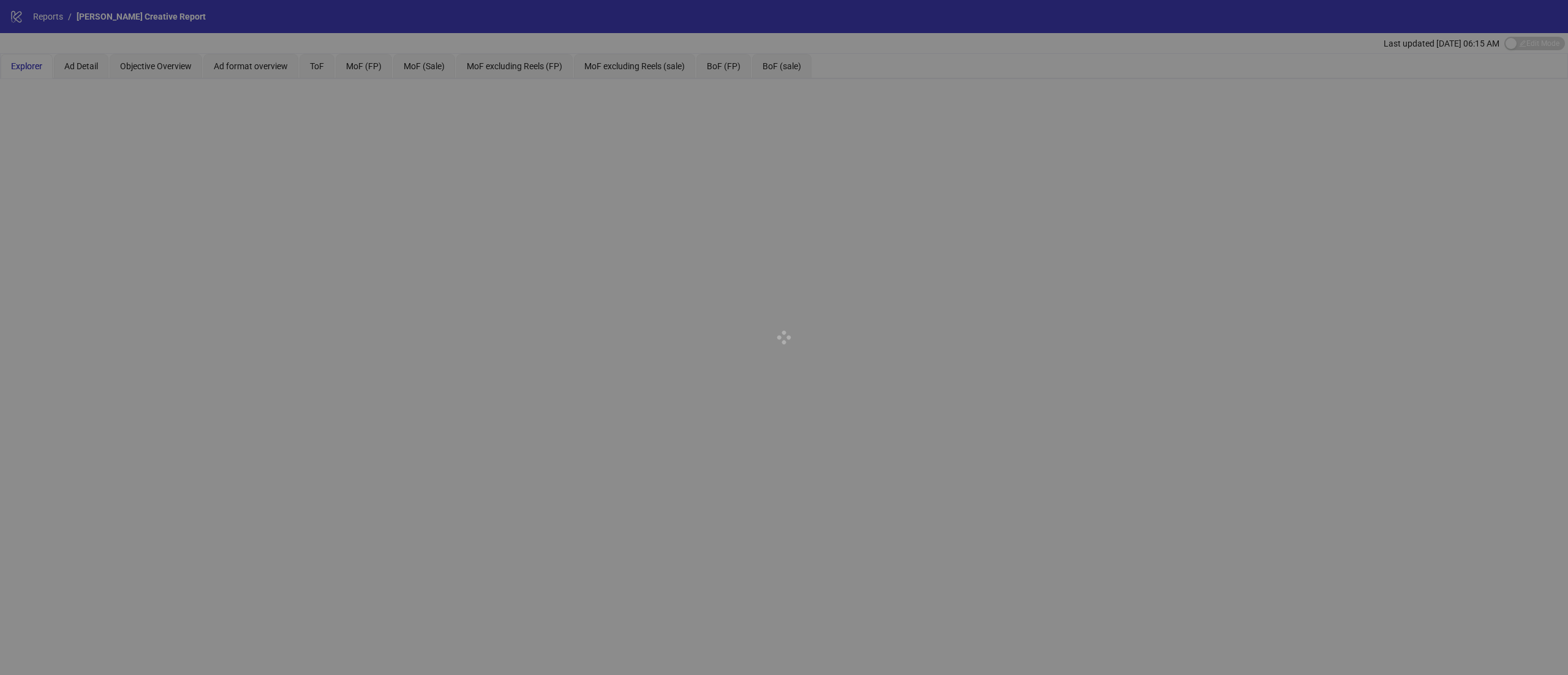
click at [42, 14] on div at bounding box center [784, 338] width 1568 height 675
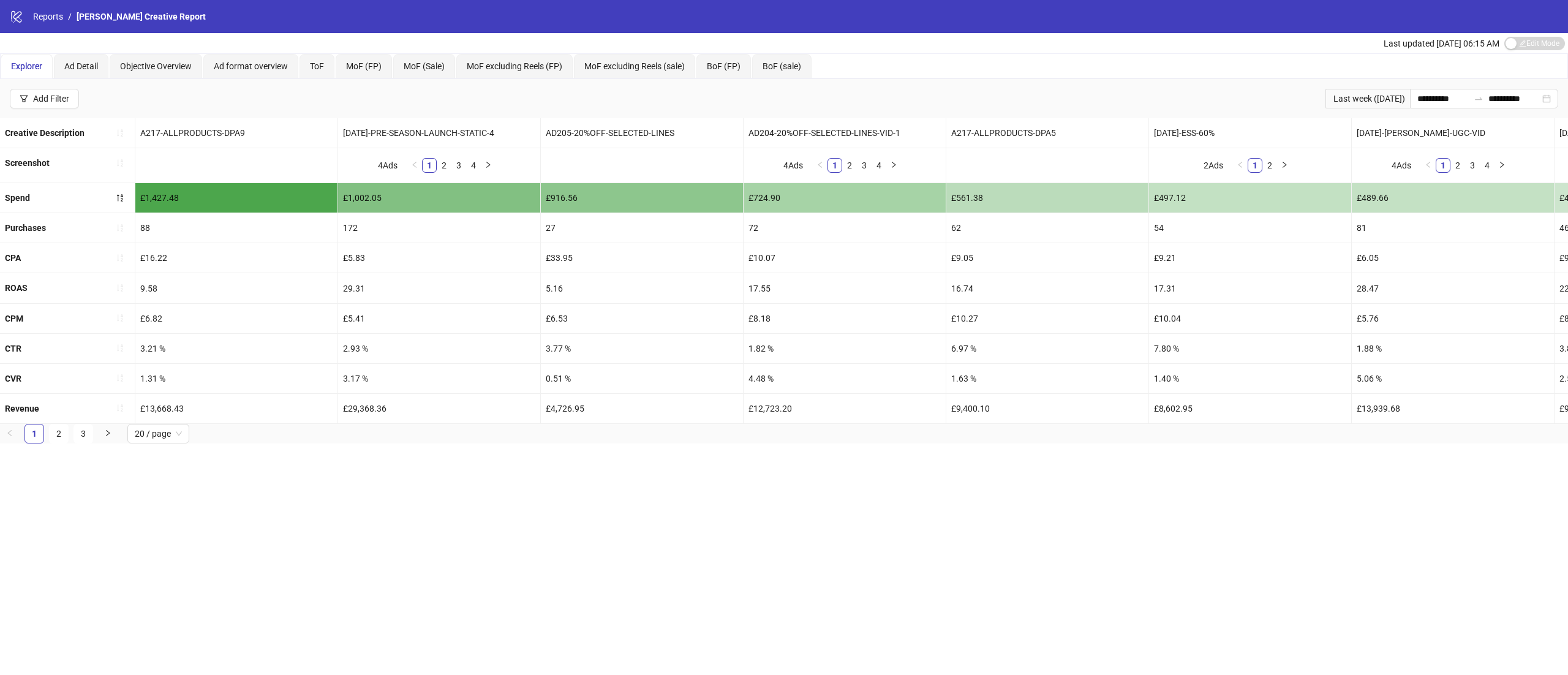
click at [42, 14] on link "Reports" at bounding box center [48, 16] width 35 height 14
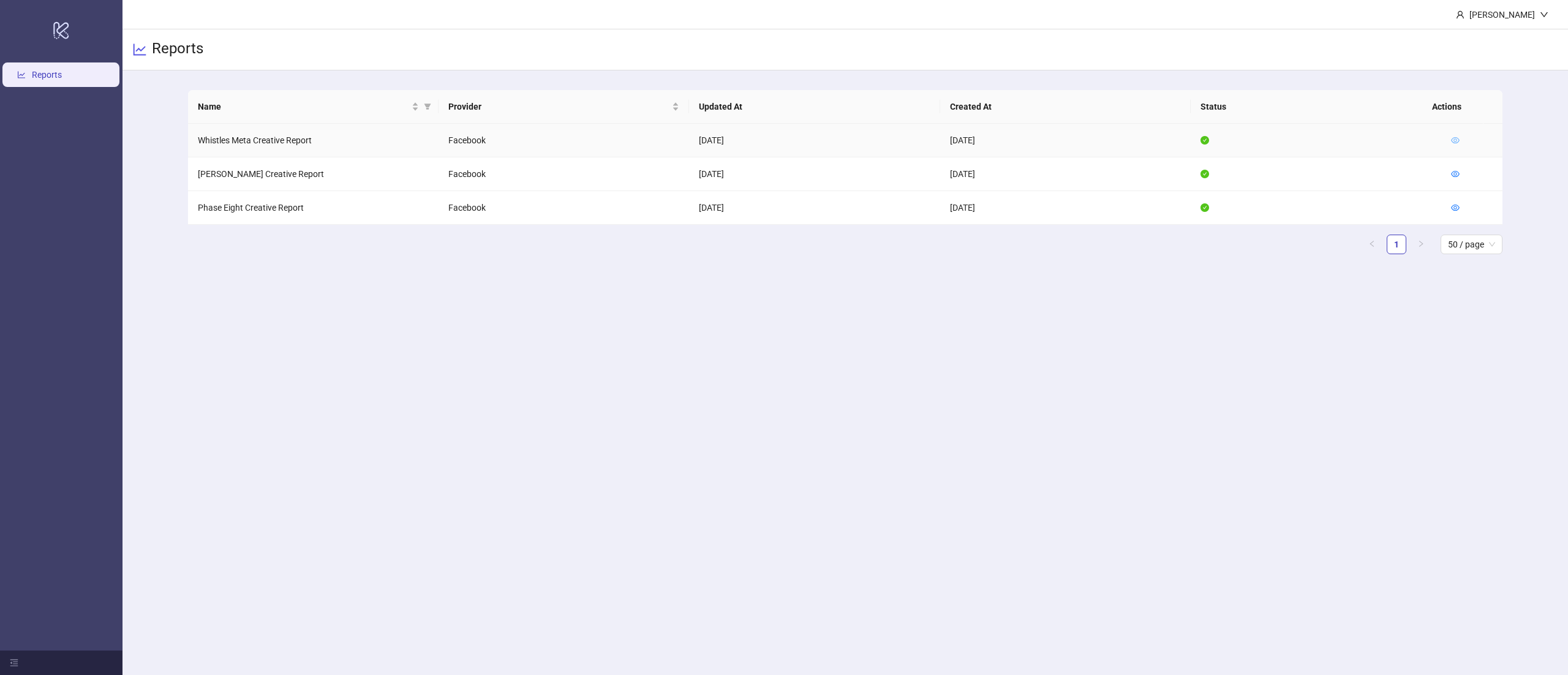
click at [1456, 140] on icon "eye" at bounding box center [1455, 141] width 9 height 9
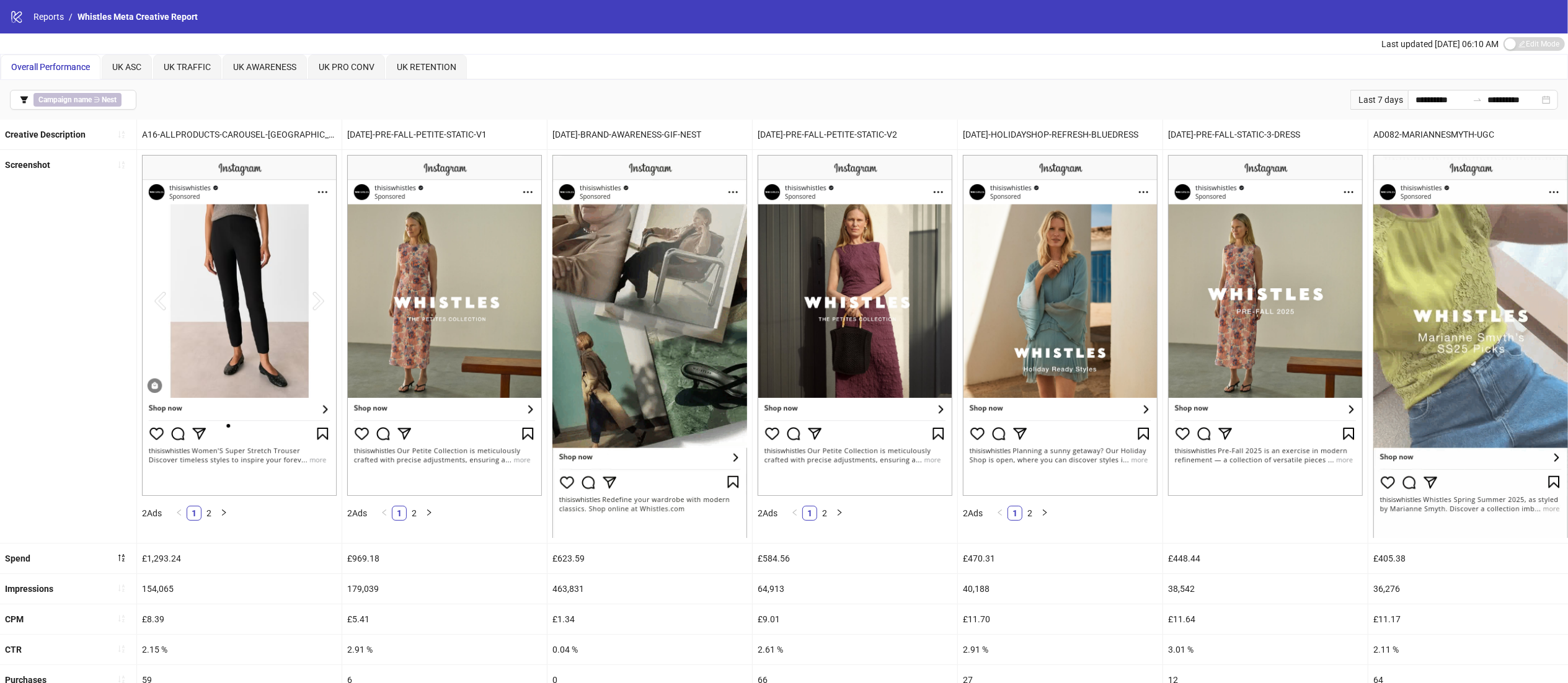
click at [805, 77] on div "Overall Performance [GEOGRAPHIC_DATA] ASC UK TRAFFIC [GEOGRAPHIC_DATA] AWARENES…" at bounding box center [784, 67] width 1567 height 25
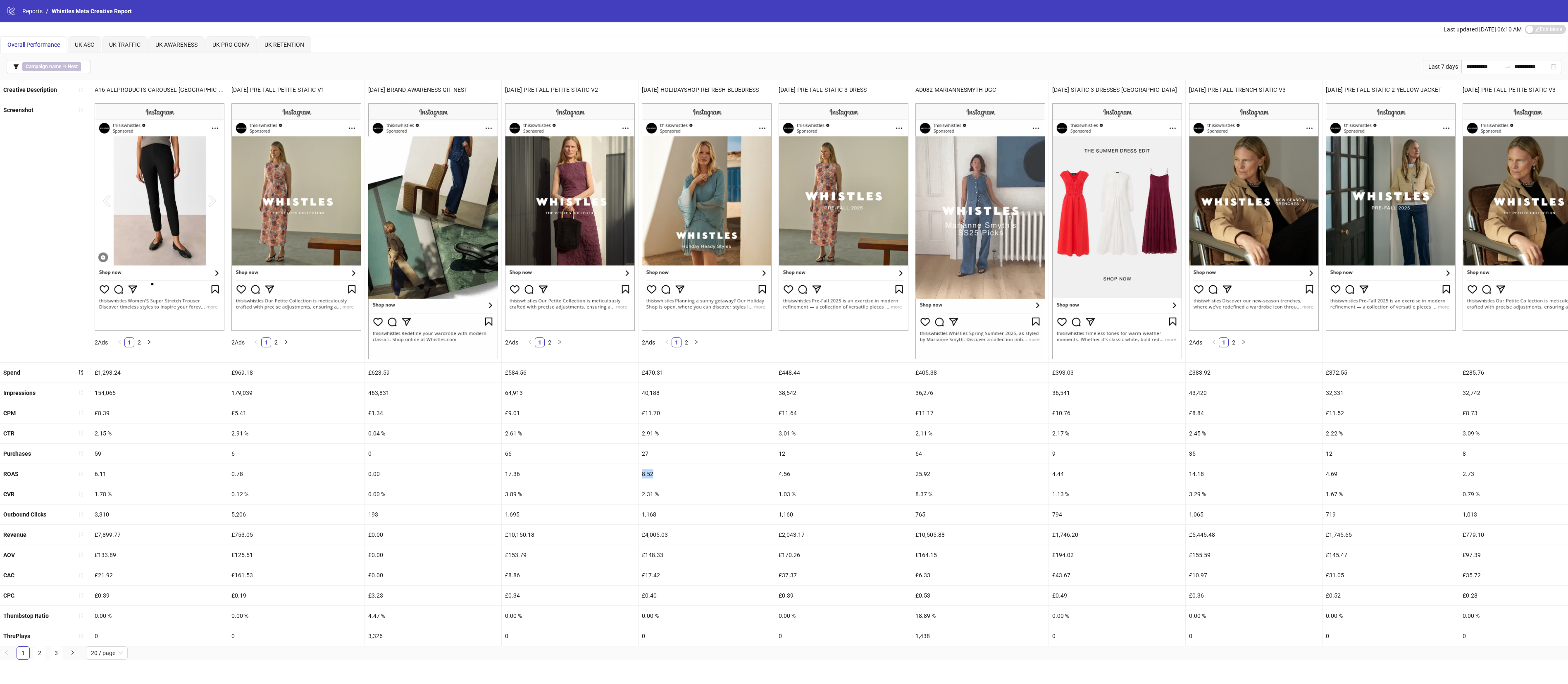
drag, startPoint x: 665, startPoint y: 478, endPoint x: 624, endPoint y: 489, distance: 42.4
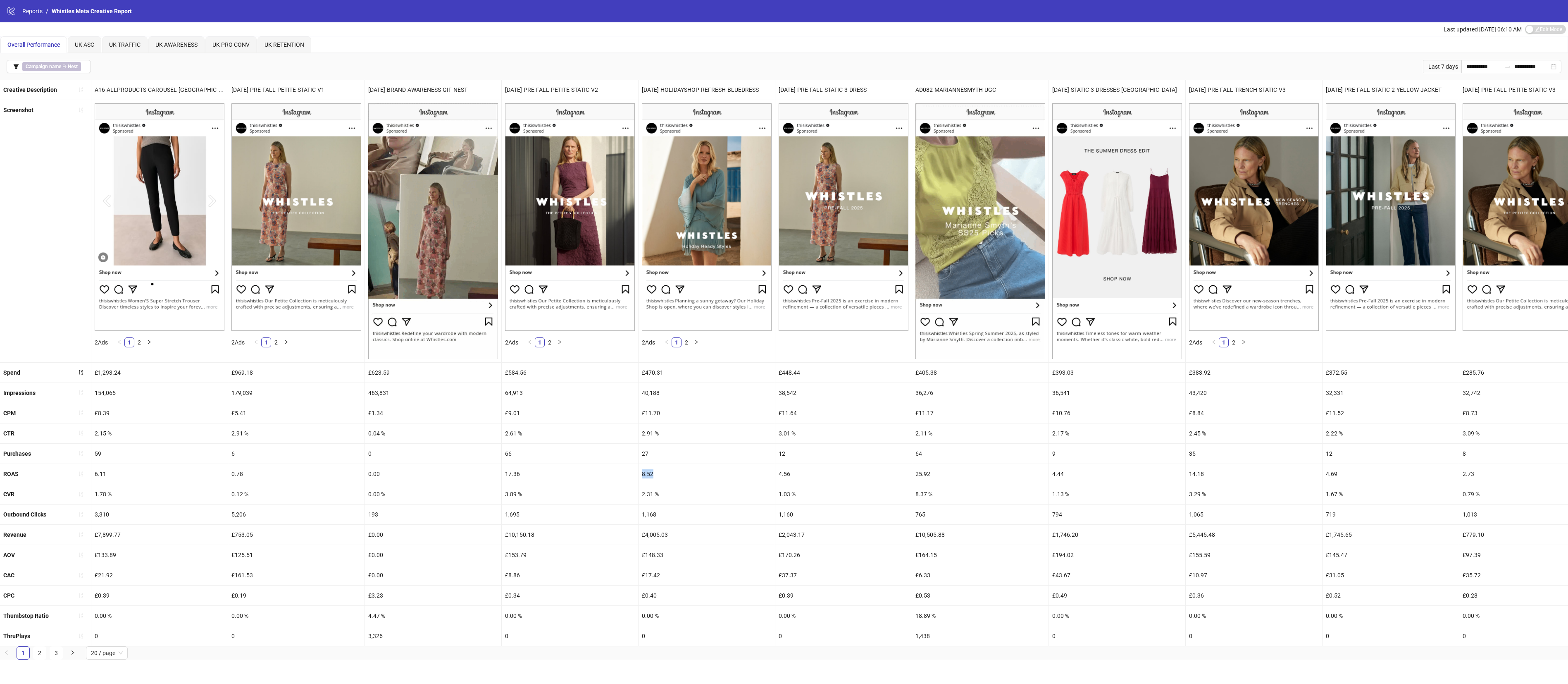
click at [624, 456] on ul "Creative Description A16-ALLPRODUCTS-CAROUSEL-UK [DATE]-PRE-FALL-PETITE-STATIC-…" at bounding box center [784, 363] width 1568 height 566
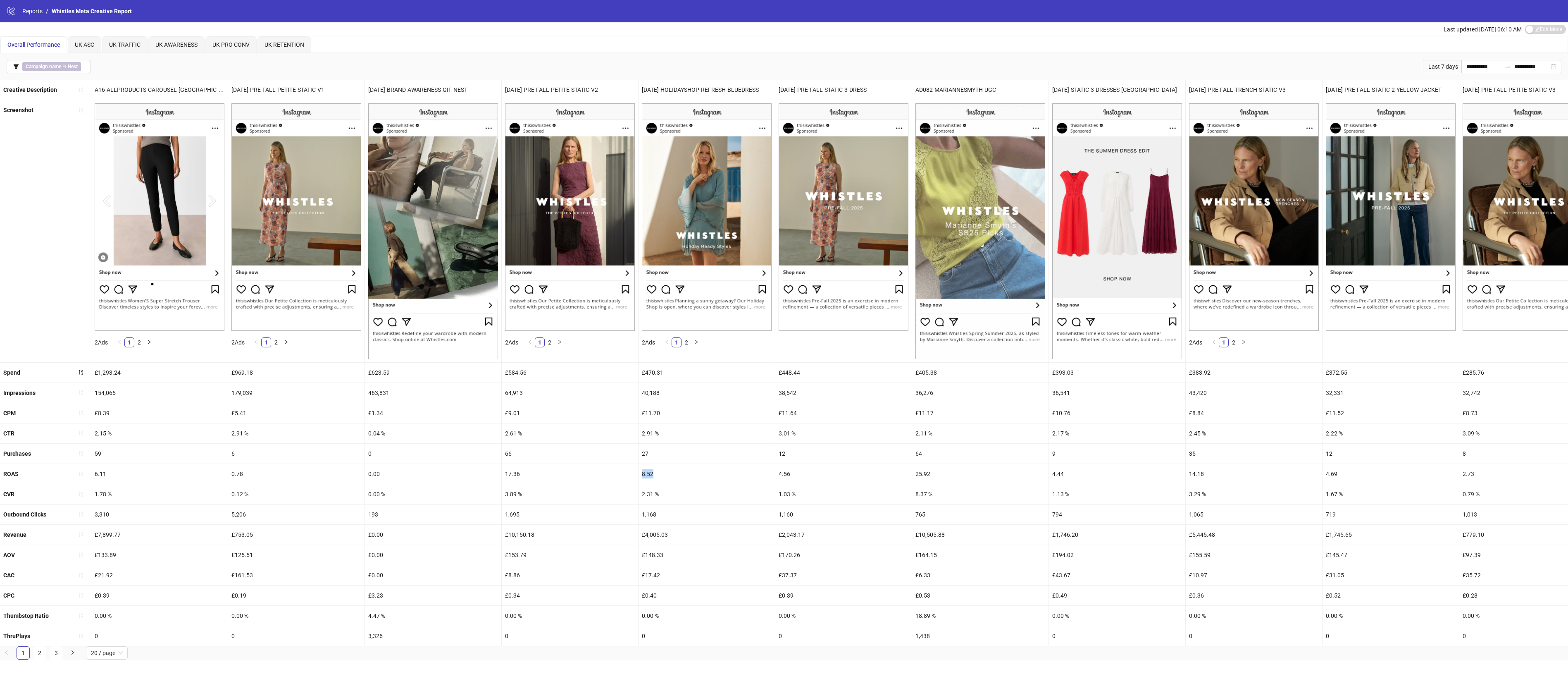
copy div "8.52"
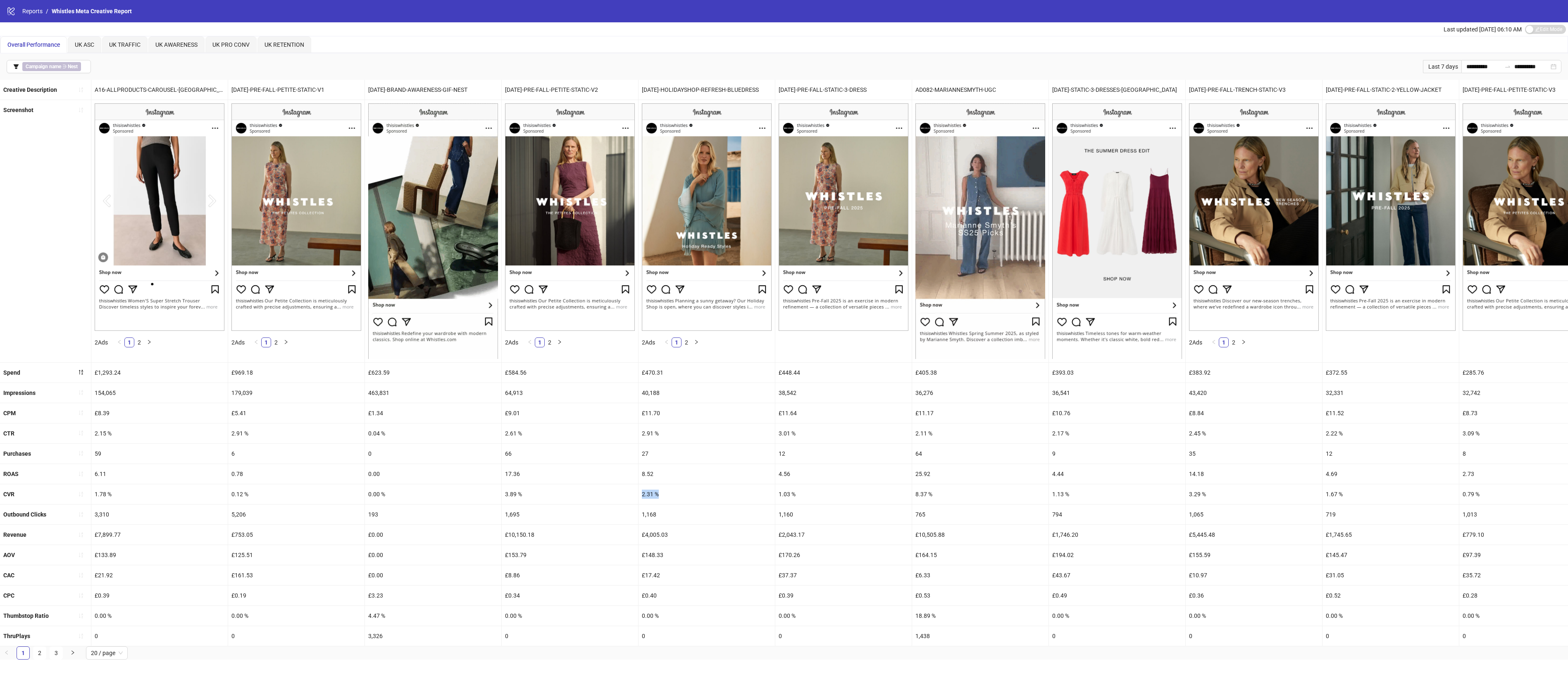
drag, startPoint x: 669, startPoint y: 504, endPoint x: 632, endPoint y: 505, distance: 37.0
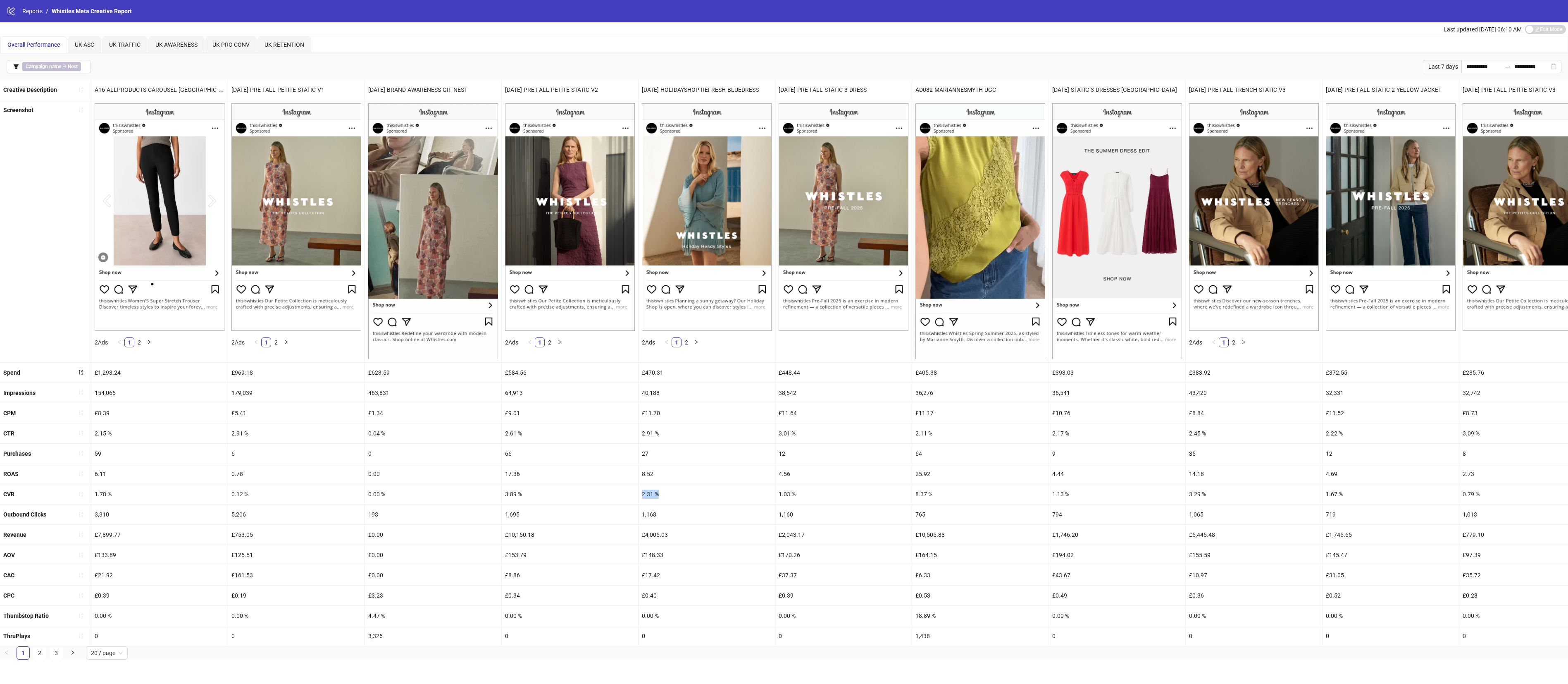
click at [632, 456] on div "CVR 1.78 % 0.12 % 0.00 % 3.89 % 2.31 % 1.03 % 8.37 % 1.13 % 3.29 % 1.67 % 0.79 …" at bounding box center [1413, 494] width 2827 height 20
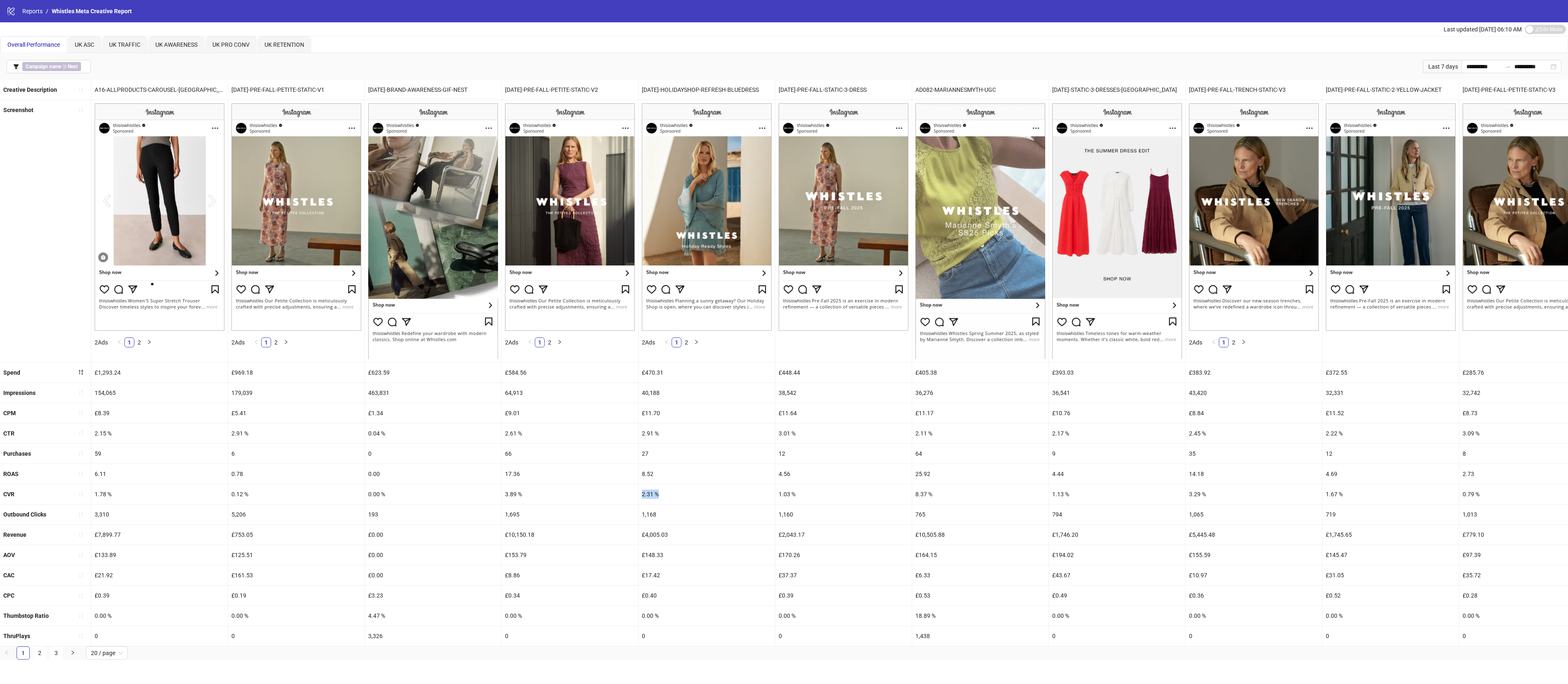
copy div "2.31 %"
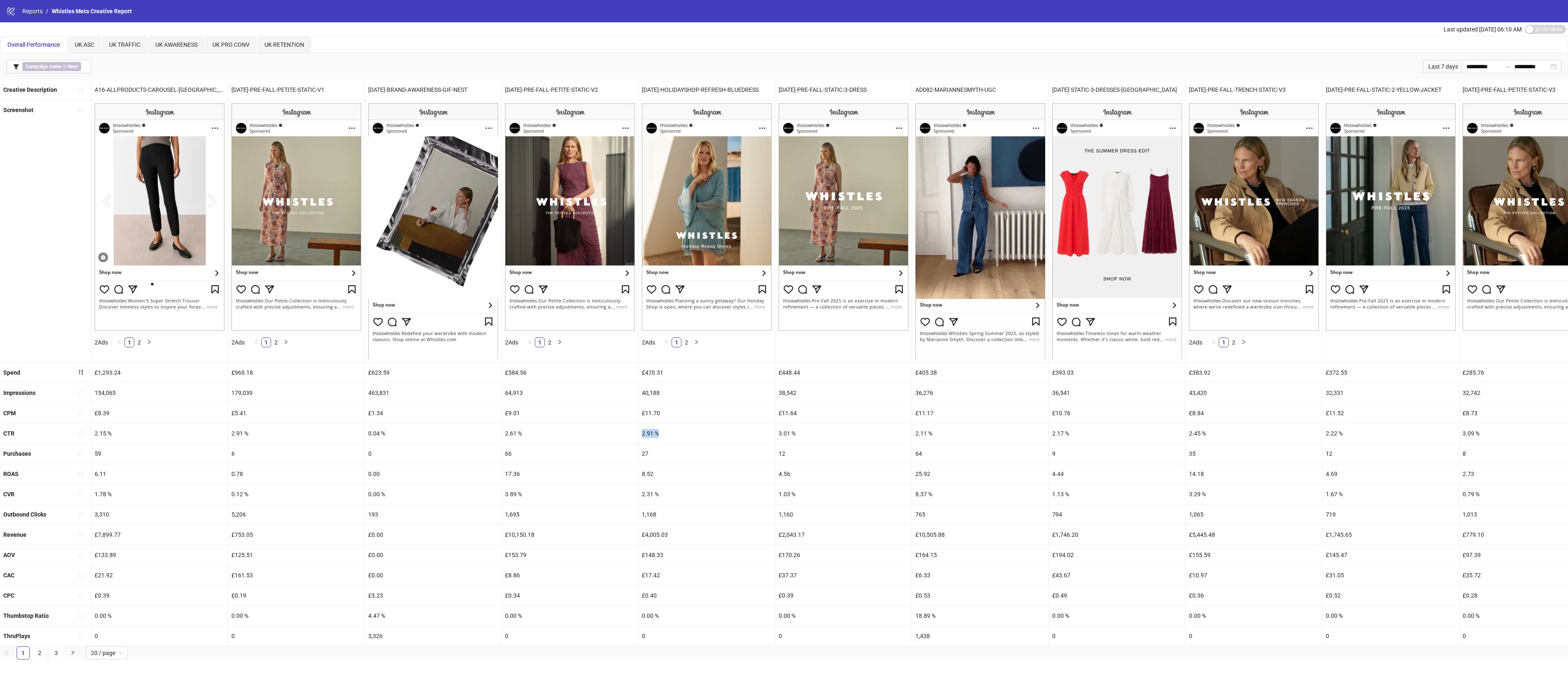
drag, startPoint x: 667, startPoint y: 442, endPoint x: 642, endPoint y: 442, distance: 25.0
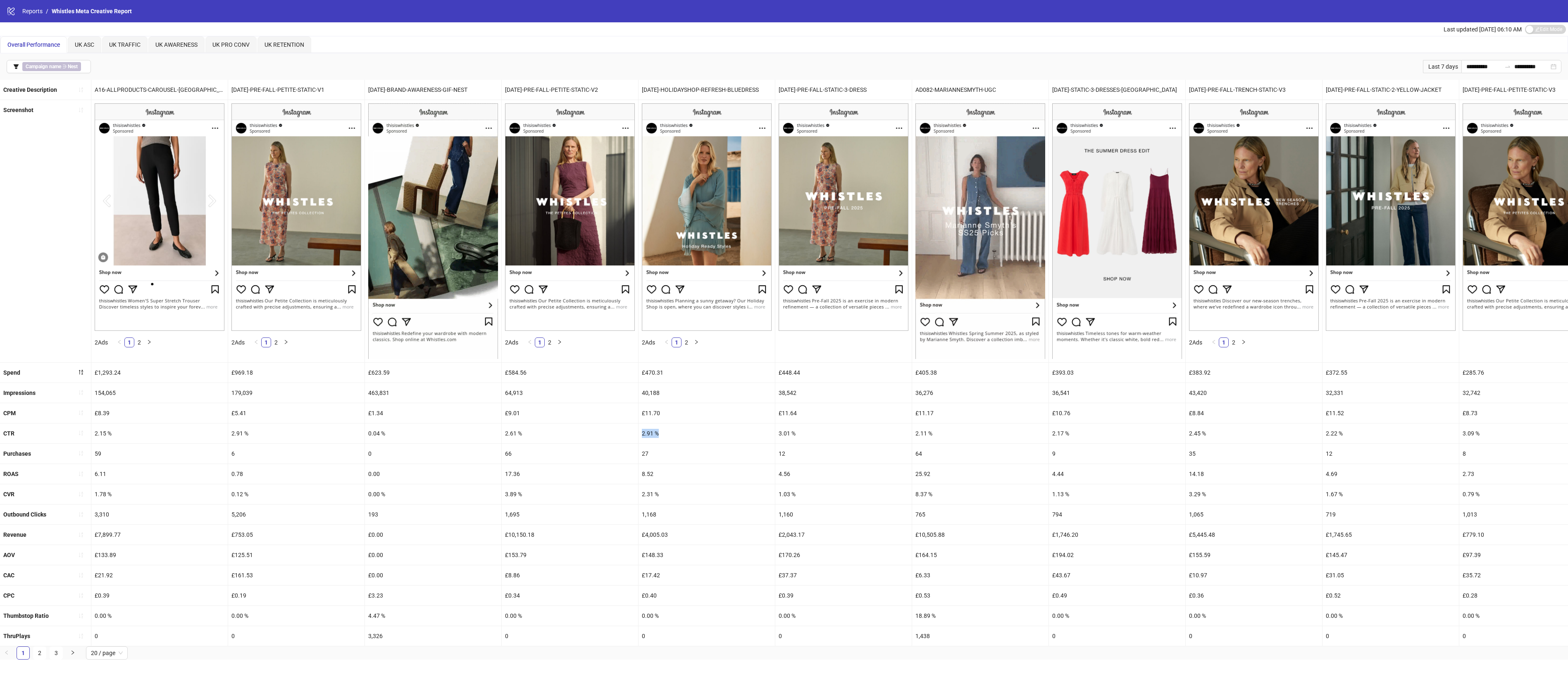
click at [642, 442] on div "2.91 %" at bounding box center [707, 433] width 136 height 20
copy div "2.91 %"
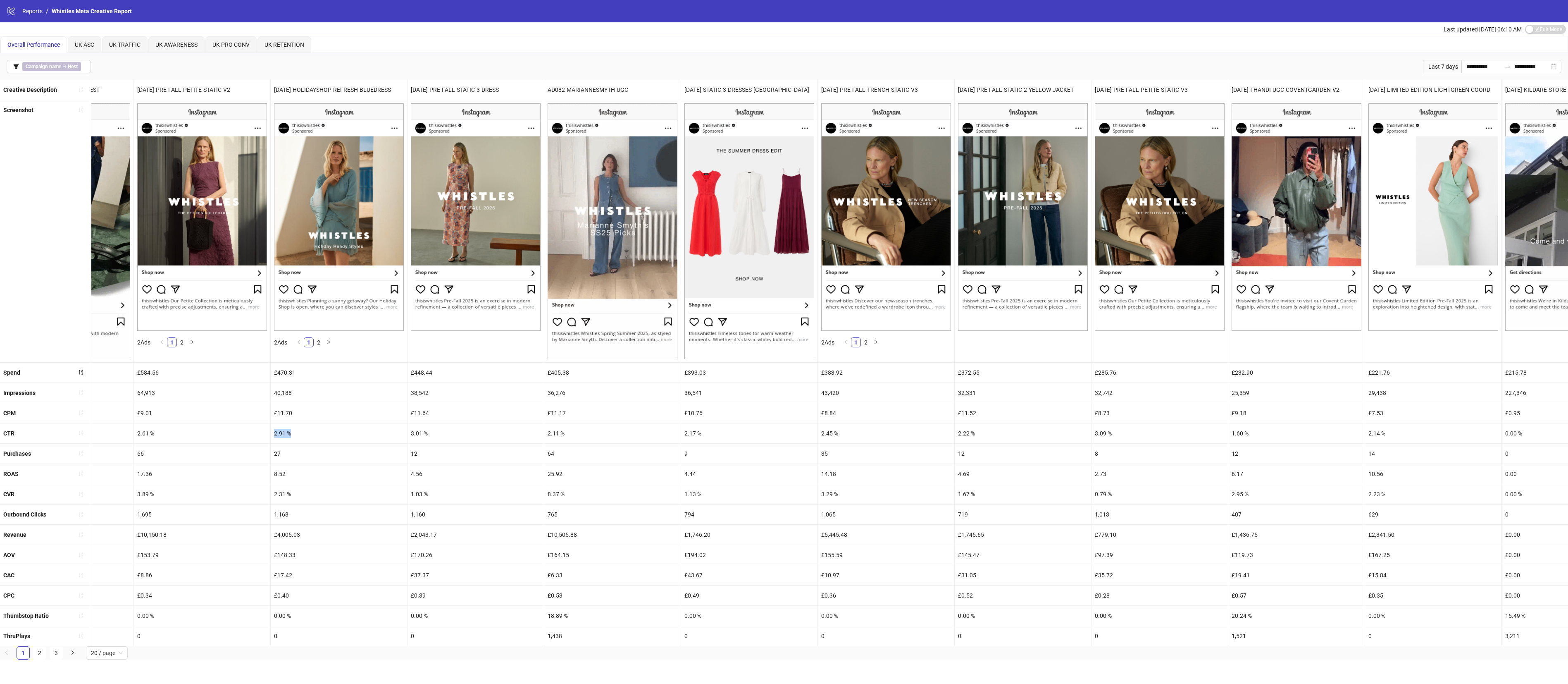
scroll to position [0, 390]
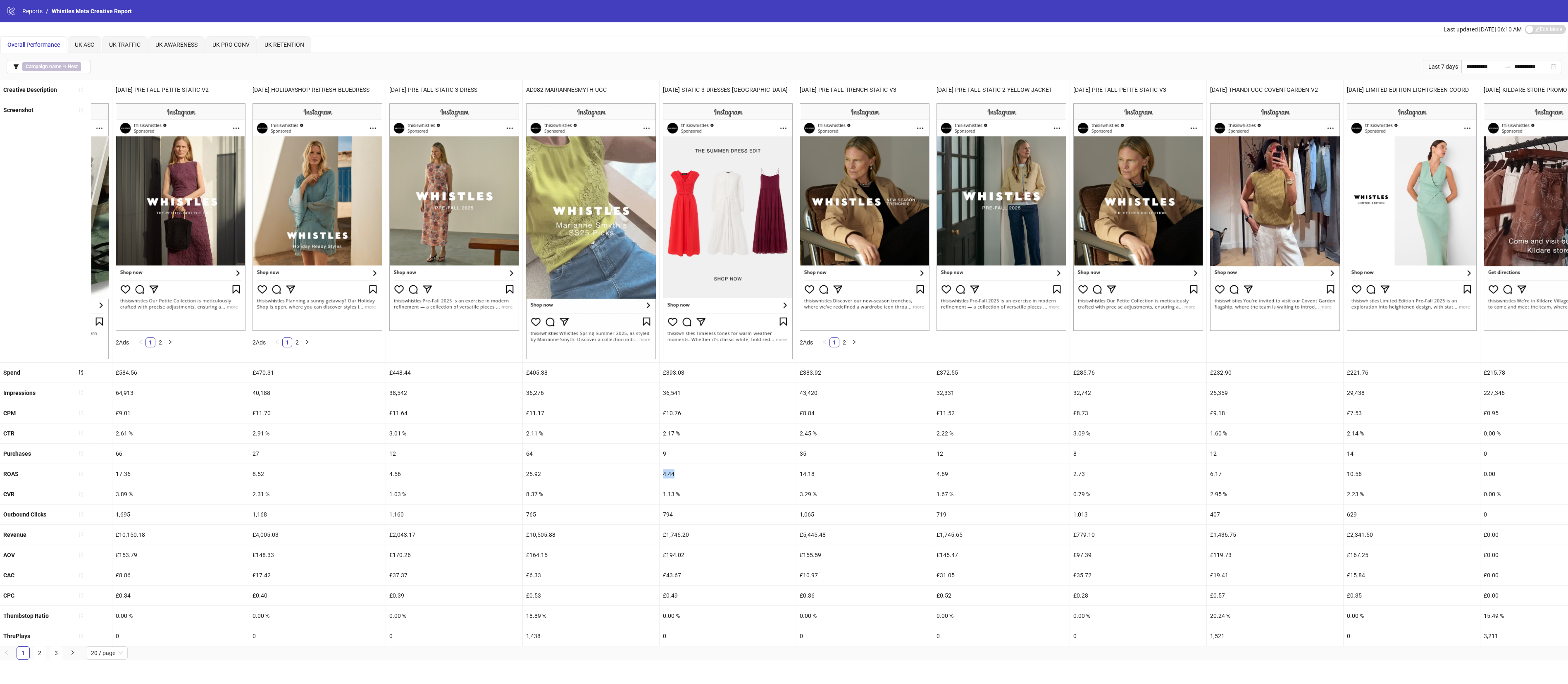
drag, startPoint x: 688, startPoint y: 478, endPoint x: 658, endPoint y: 487, distance: 31.3
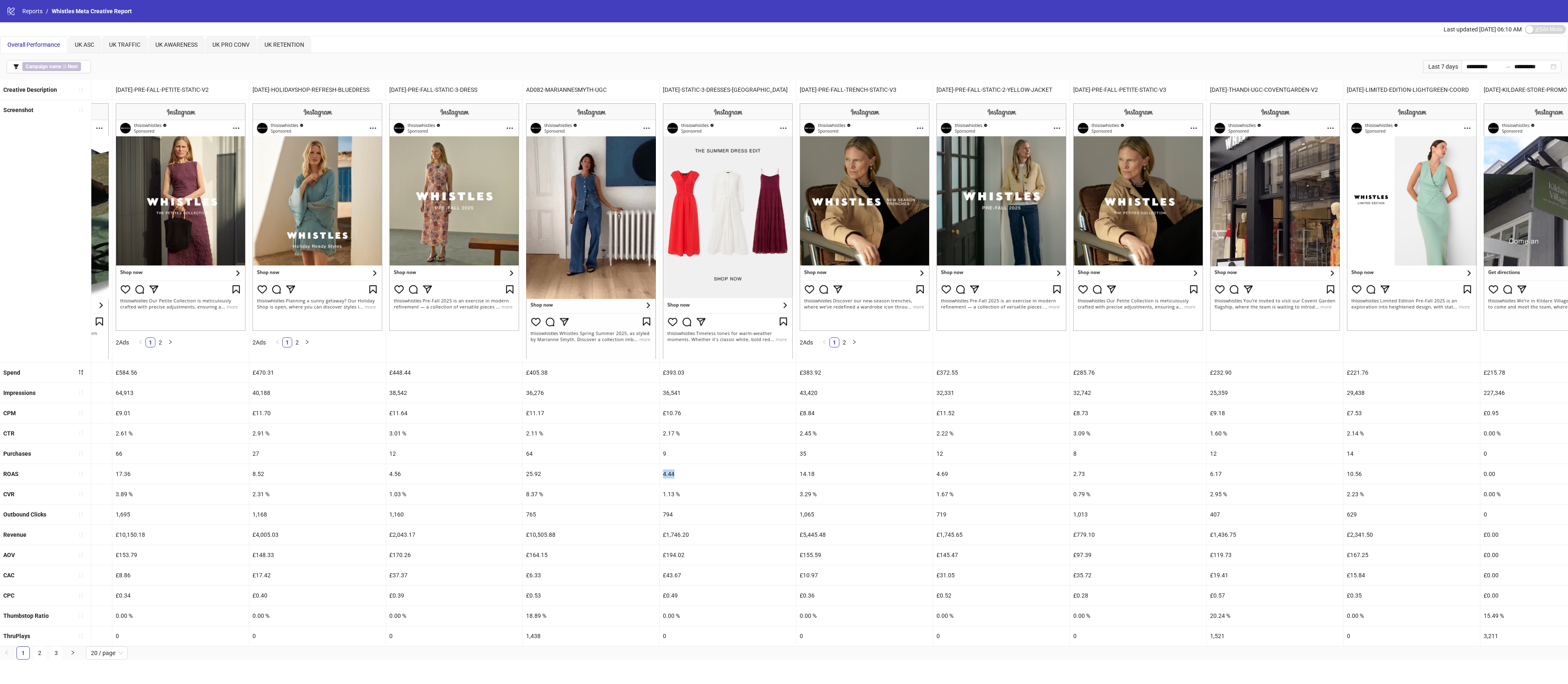
click at [658, 456] on div "ROAS 6.11 0.78 0.00 17.36 8.52 4.56 25.92 4.44 14.18 4.69 2.73 6.17 10.56 0.00 …" at bounding box center [1024, 474] width 2827 height 20
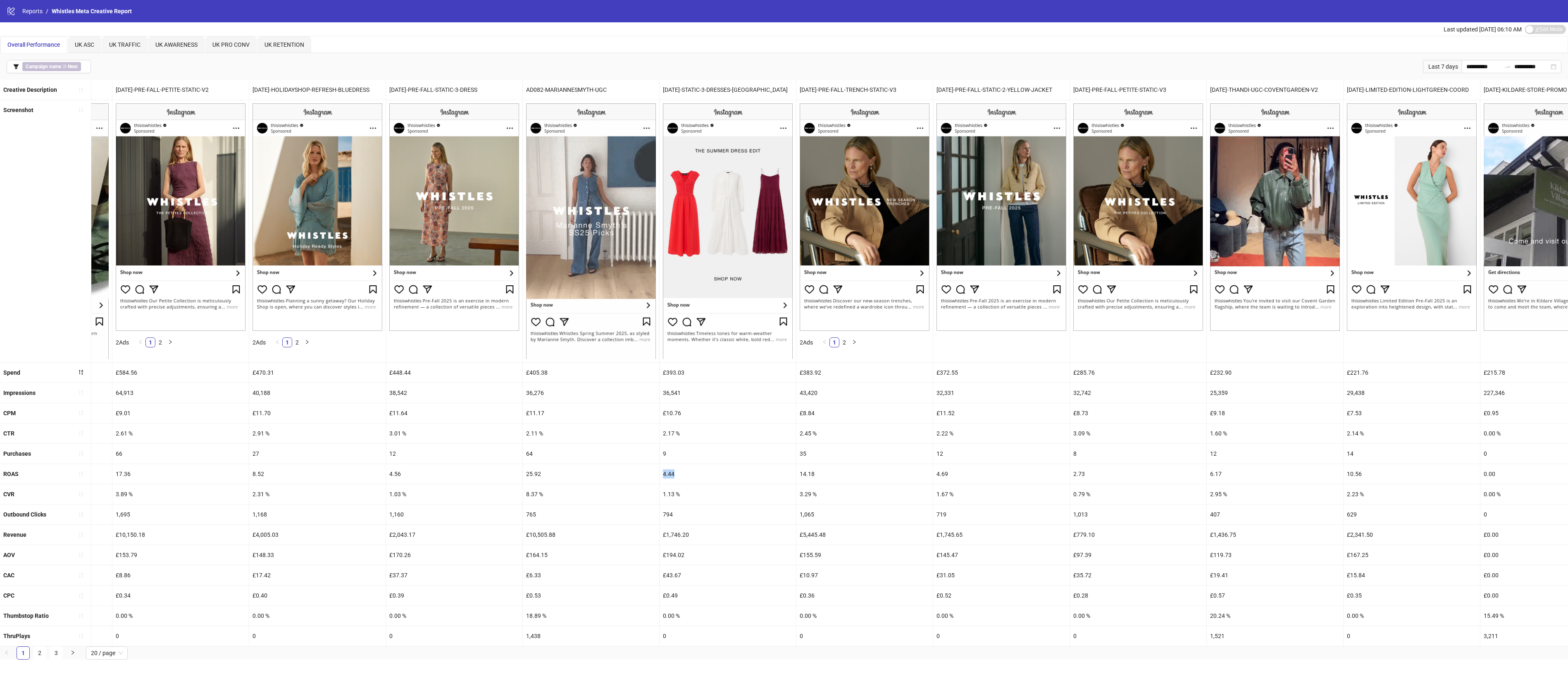
copy div "4.44"
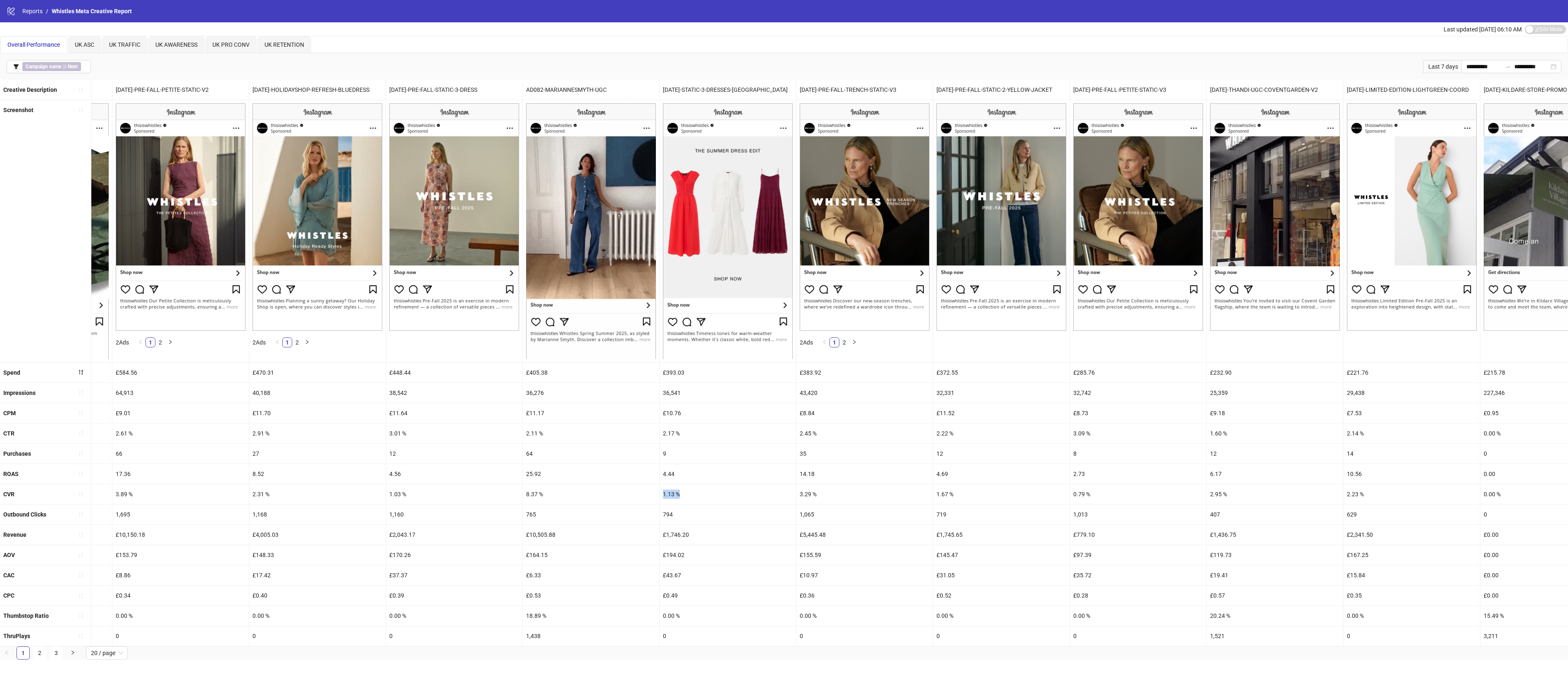
drag, startPoint x: 690, startPoint y: 496, endPoint x: 658, endPoint y: 502, distance: 32.6
click at [658, 456] on div "CVR 1.78 % 0.12 % 0.00 % 3.89 % 2.31 % 1.03 % 8.37 % 1.13 % 3.29 % 1.67 % 0.79 …" at bounding box center [1024, 494] width 2827 height 20
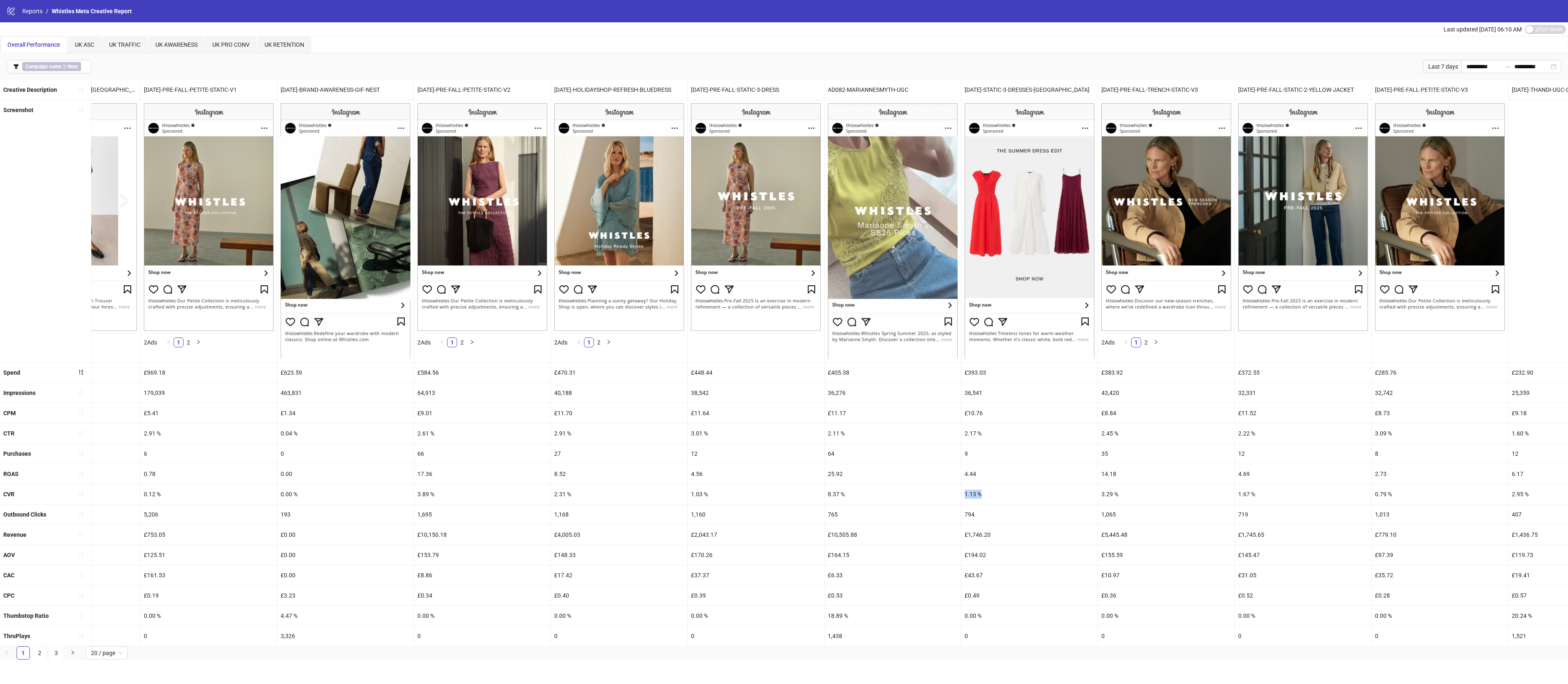
scroll to position [0, 0]
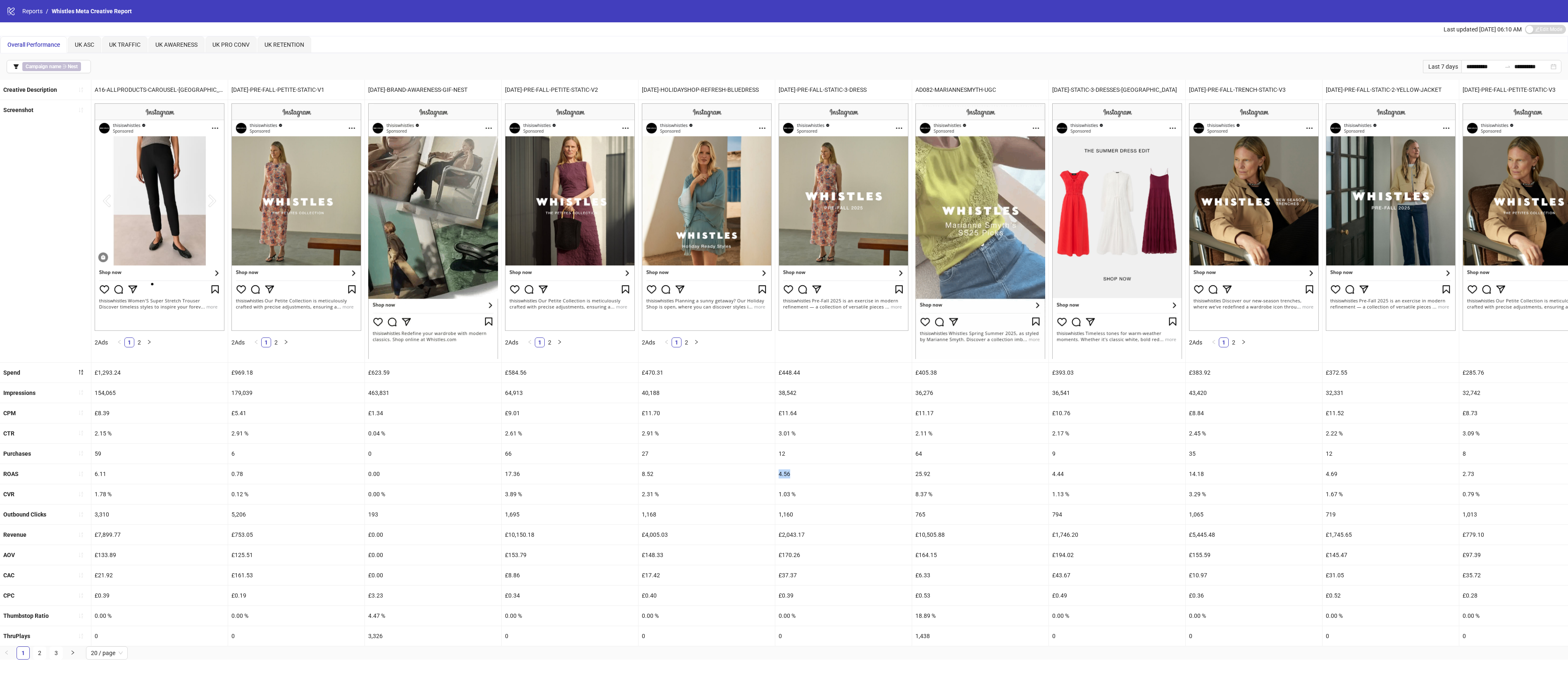
drag, startPoint x: 804, startPoint y: 479, endPoint x: 755, endPoint y: 478, distance: 49.0
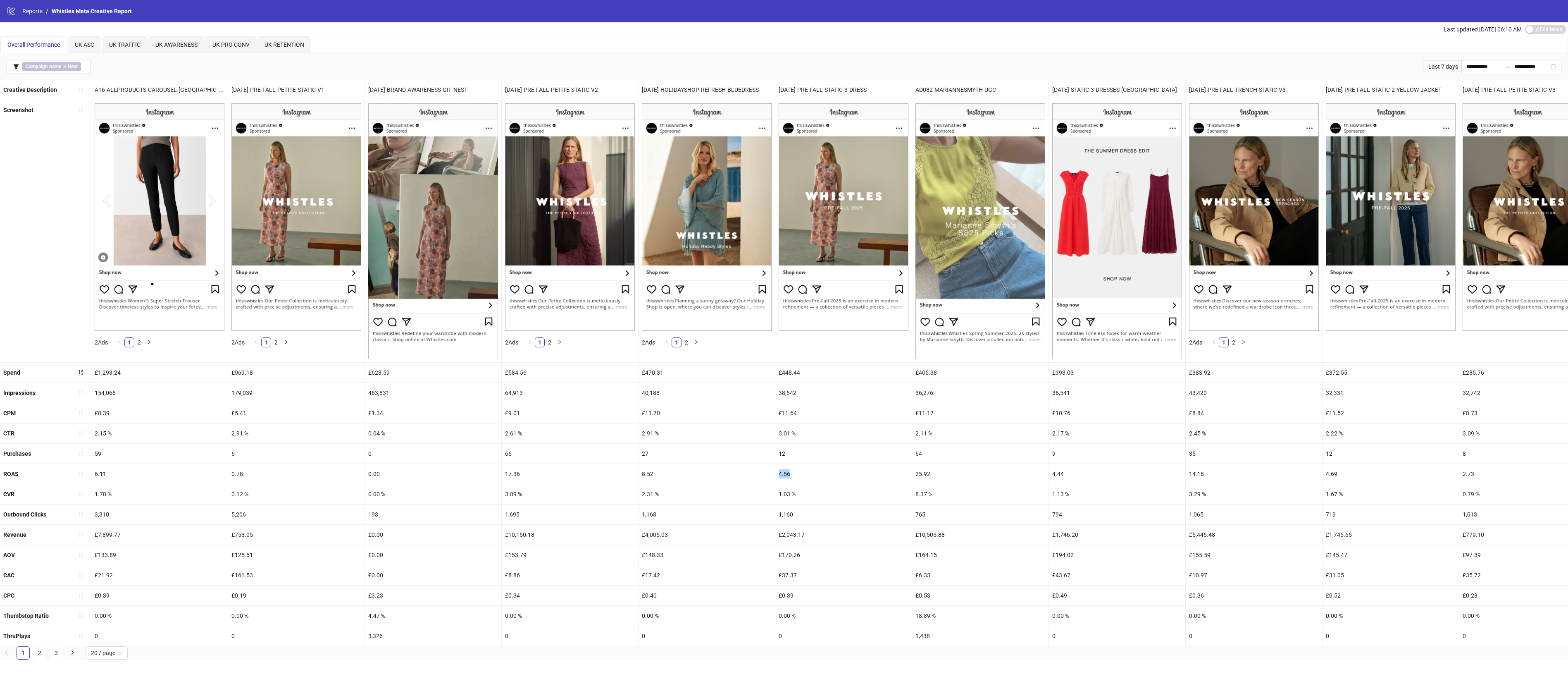
click at [755, 456] on div "ROAS 6.11 0.78 0.00 17.36 8.52 4.56 25.92 4.44 14.18 4.69 2.73 6.17 10.56 0.00 …" at bounding box center [1413, 474] width 2827 height 20
drag, startPoint x: 803, startPoint y: 500, endPoint x: 769, endPoint y: 502, distance: 34.1
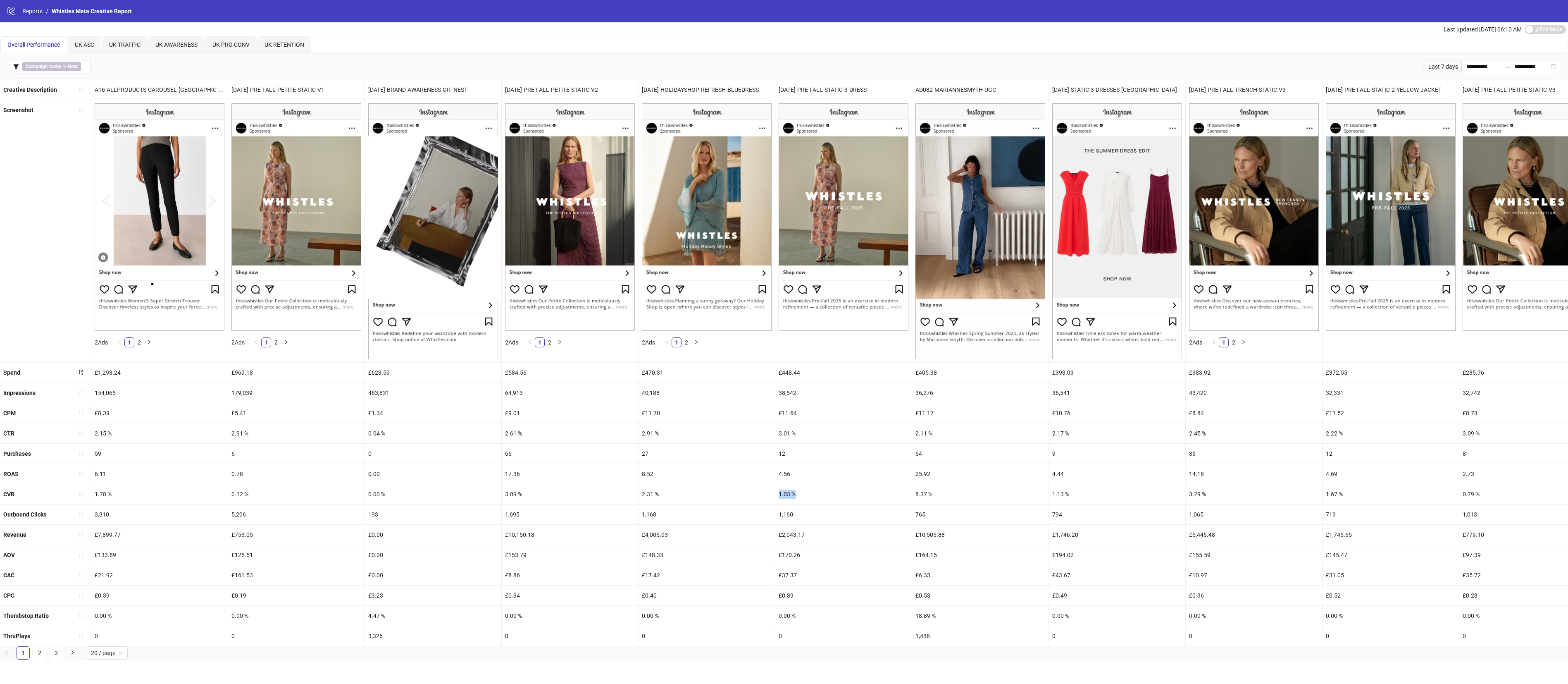
click at [769, 456] on div "CVR 1.78 % 0.12 % 0.00 % 3.89 % 2.31 % 1.03 % 8.37 % 1.13 % 3.29 % 1.67 % 0.79 …" at bounding box center [1413, 494] width 2827 height 20
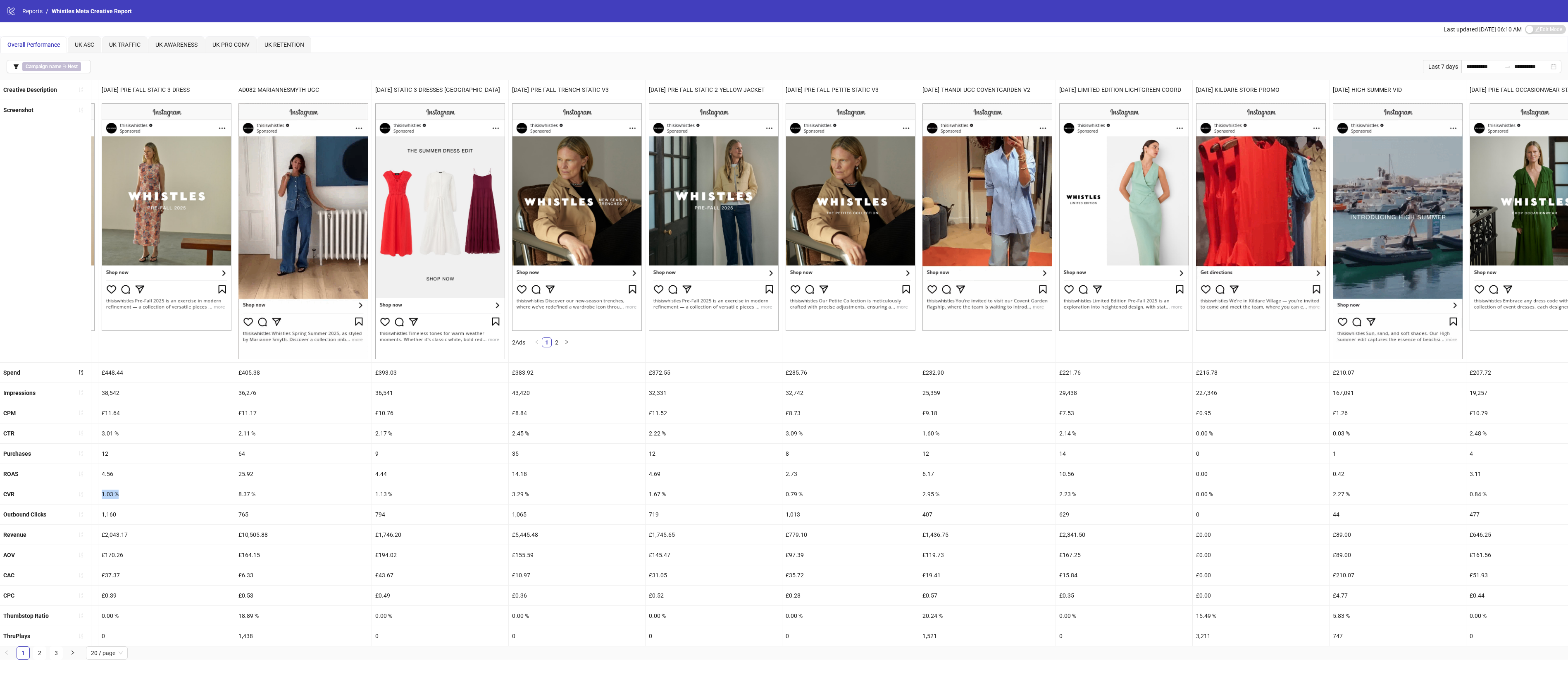
scroll to position [0, 669]
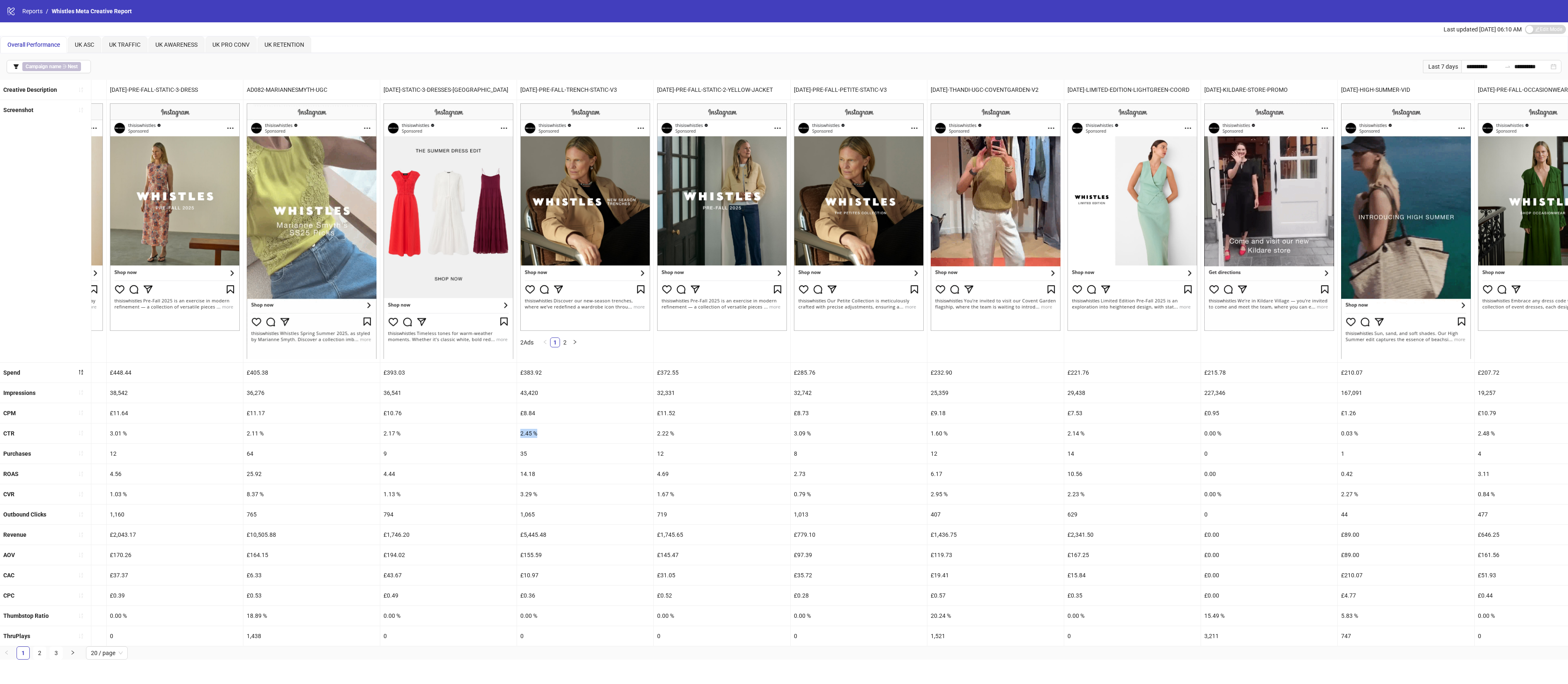
drag, startPoint x: 547, startPoint y: 435, endPoint x: 511, endPoint y: 440, distance: 36.3
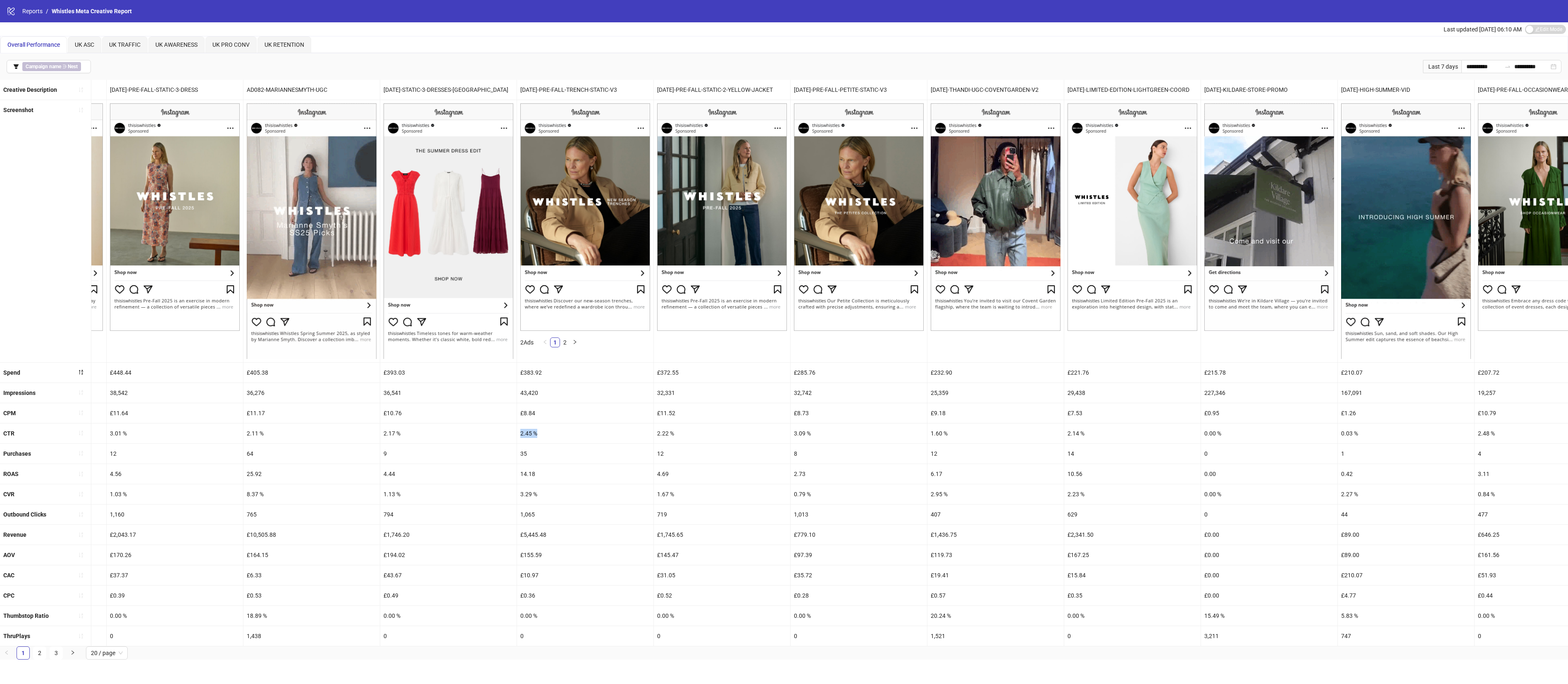
click at [511, 440] on div "CTR 2.15 % 2.91 % 0.04 % 2.61 % 2.91 % 3.01 % 2.11 % 2.17 % 2.45 % 2.22 % 3.09 …" at bounding box center [744, 433] width 2827 height 20
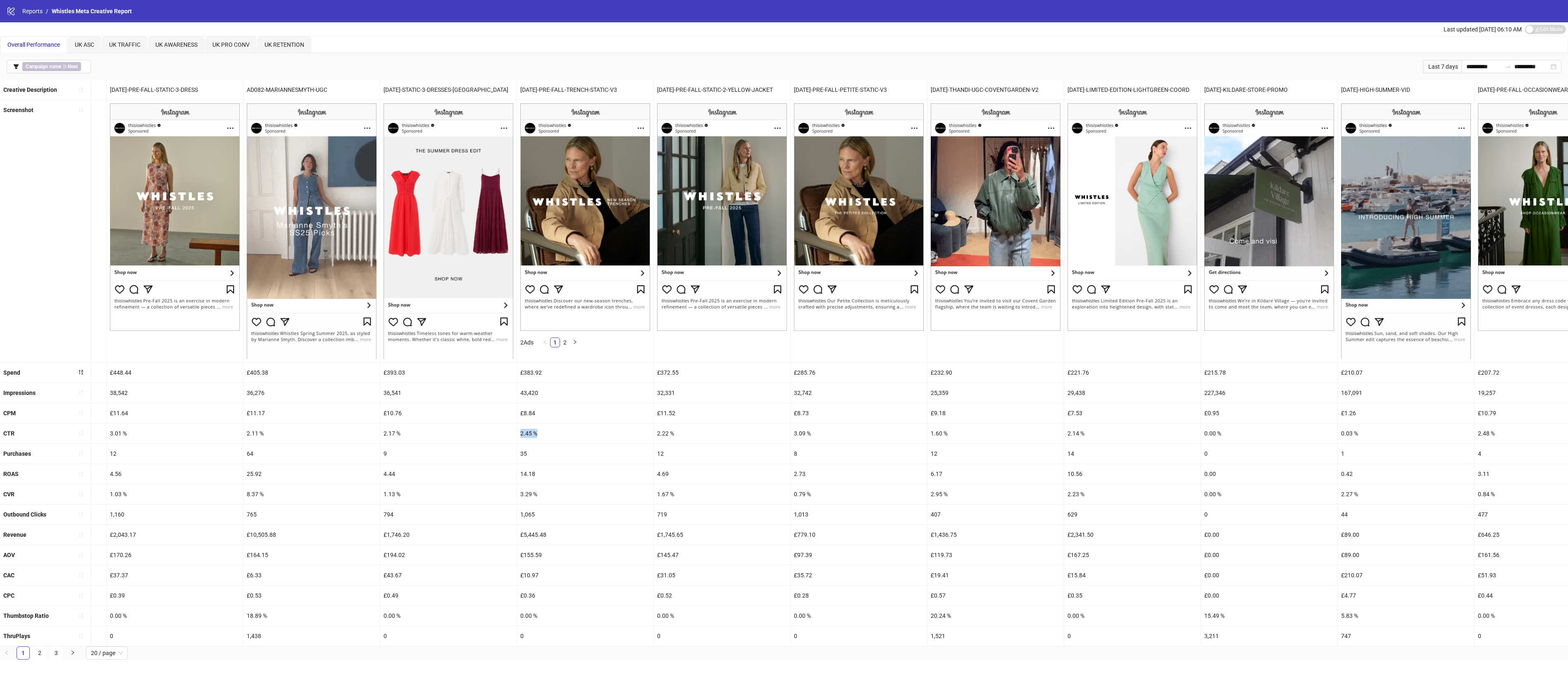
scroll to position [0, 1267]
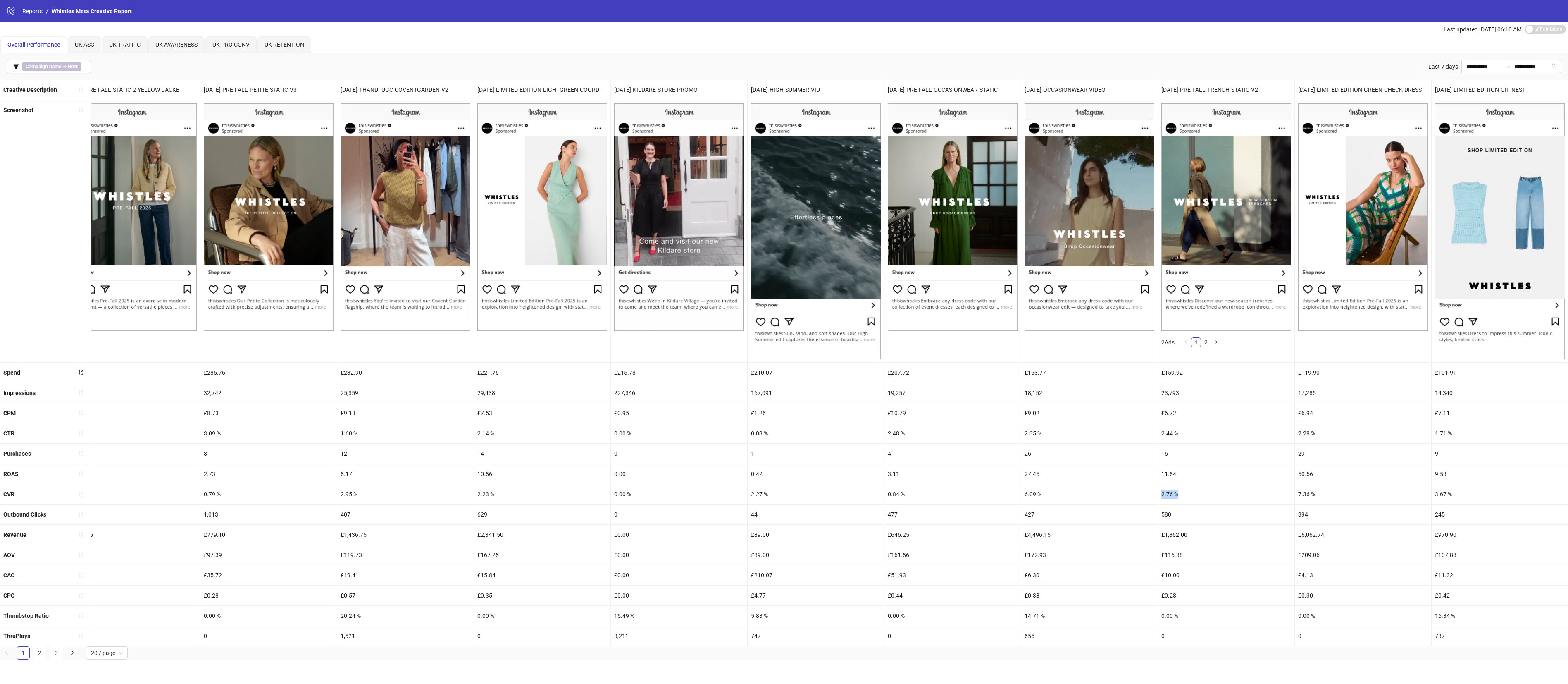
drag, startPoint x: 1180, startPoint y: 496, endPoint x: 1148, endPoint y: 502, distance: 32.6
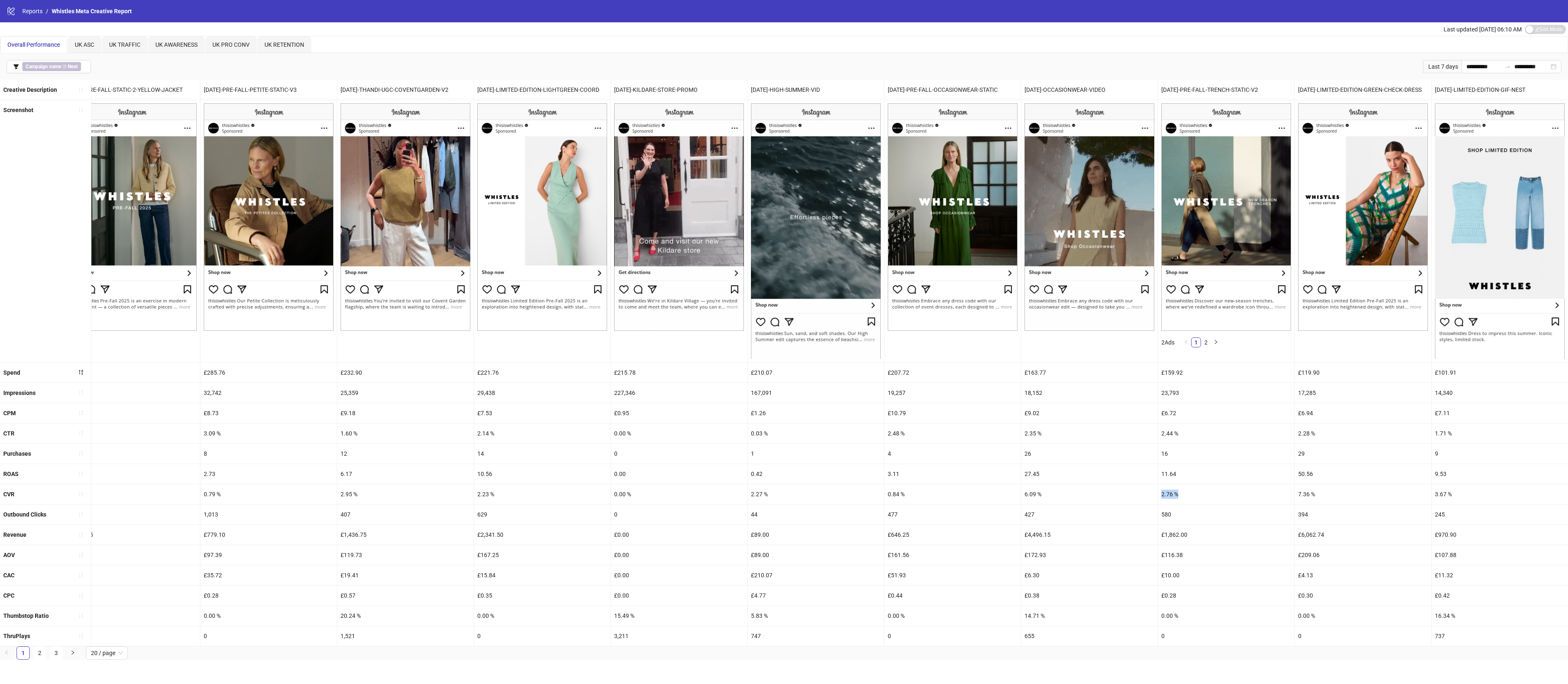
click at [1057, 456] on div "CVR 1.78 % 0.12 % 0.00 % 3.89 % 2.31 % 1.03 % 8.37 % 1.13 % 3.29 % 1.67 % 0.79 …" at bounding box center [155, 494] width 2827 height 20
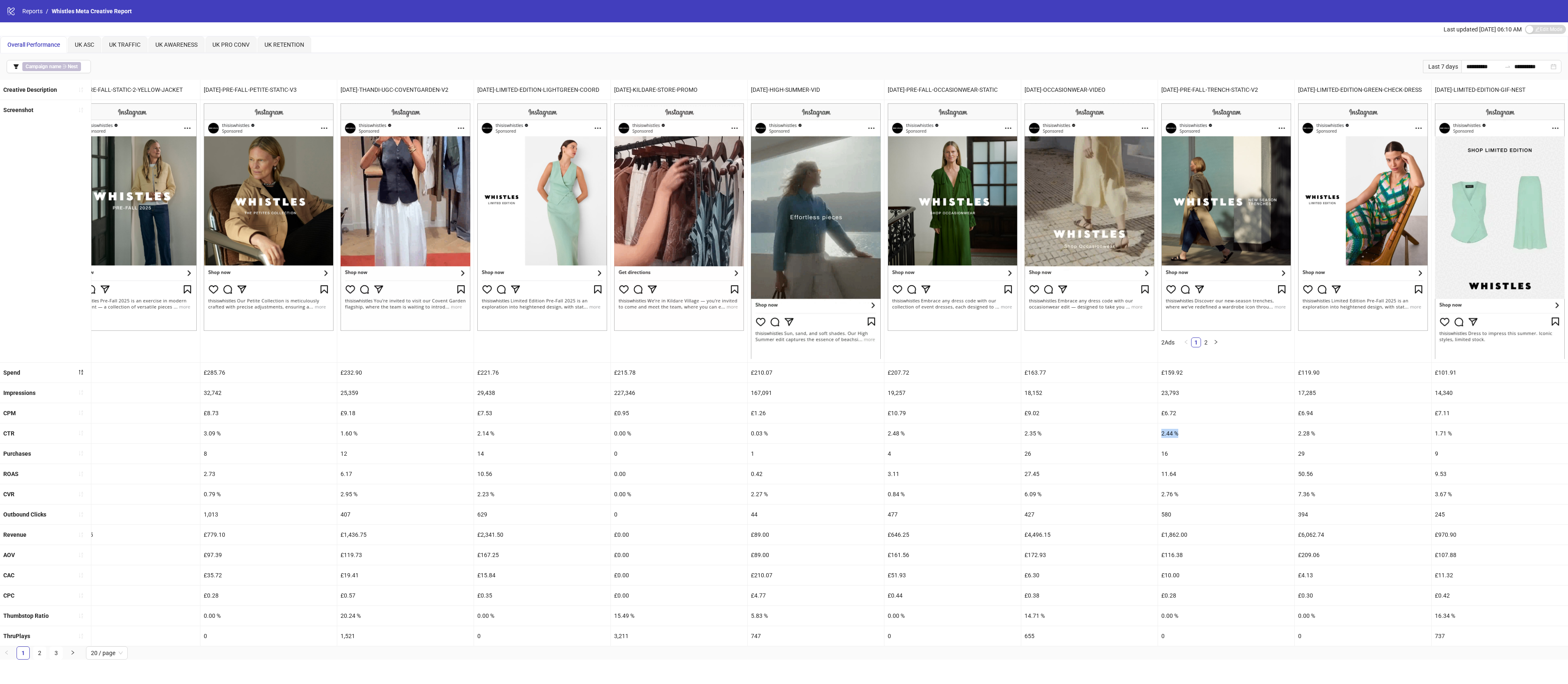
drag, startPoint x: 1181, startPoint y: 435, endPoint x: 1136, endPoint y: 440, distance: 45.3
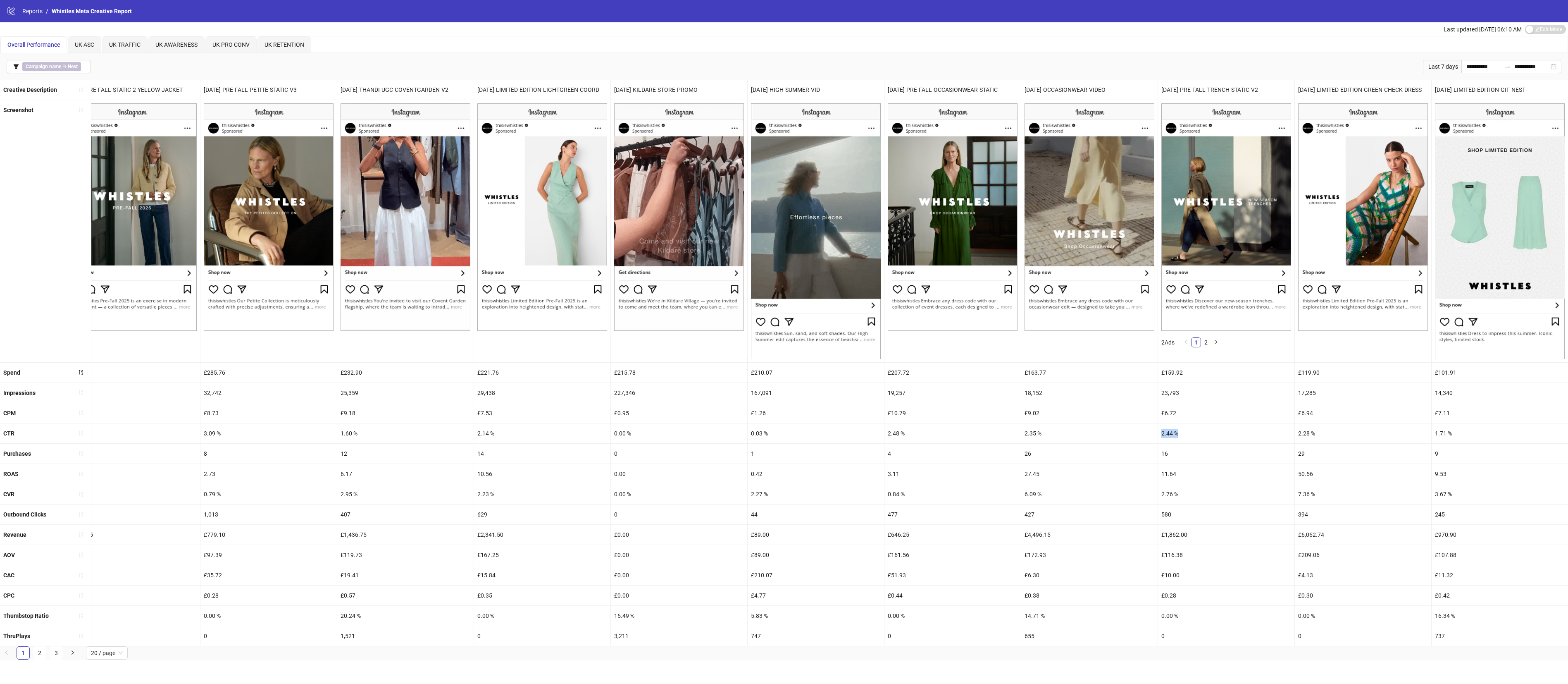
click at [1057, 440] on div "CTR 2.15 % 2.91 % 0.04 % 2.61 % 2.91 % 3.01 % 2.11 % 2.17 % 2.45 % 2.22 % 3.09 …" at bounding box center [155, 433] width 2827 height 20
